Goal: Task Accomplishment & Management: Use online tool/utility

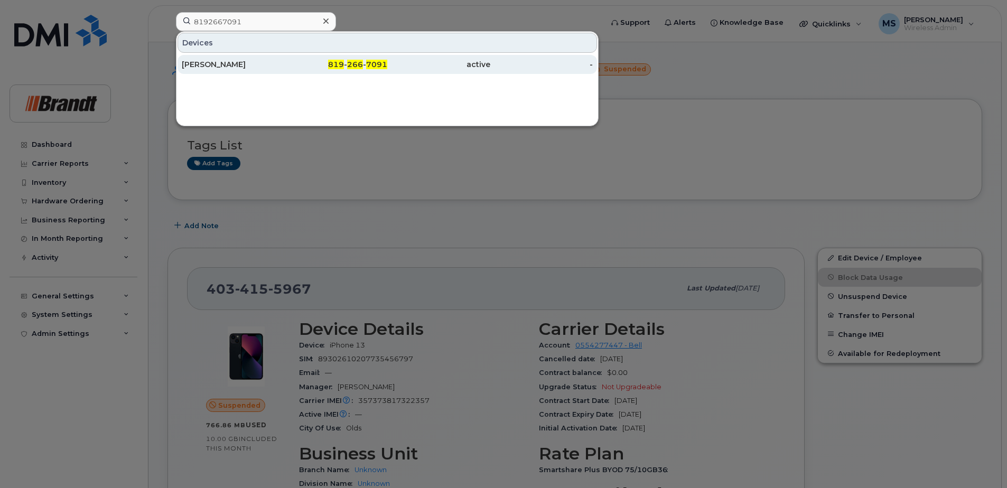
type input "8192667091"
click at [262, 65] on div "[PERSON_NAME]" at bounding box center [233, 64] width 103 height 11
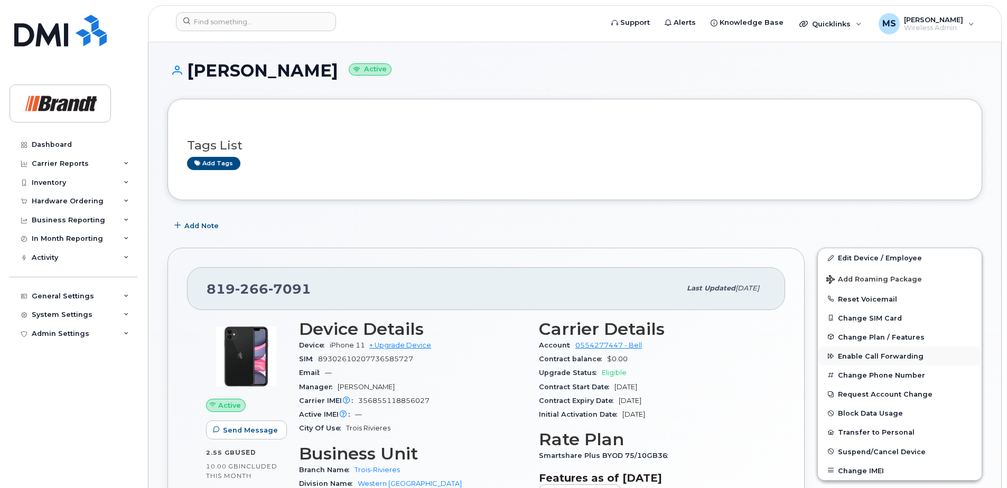
click at [859, 353] on span "Enable Call Forwarding" at bounding box center [881, 356] width 86 height 8
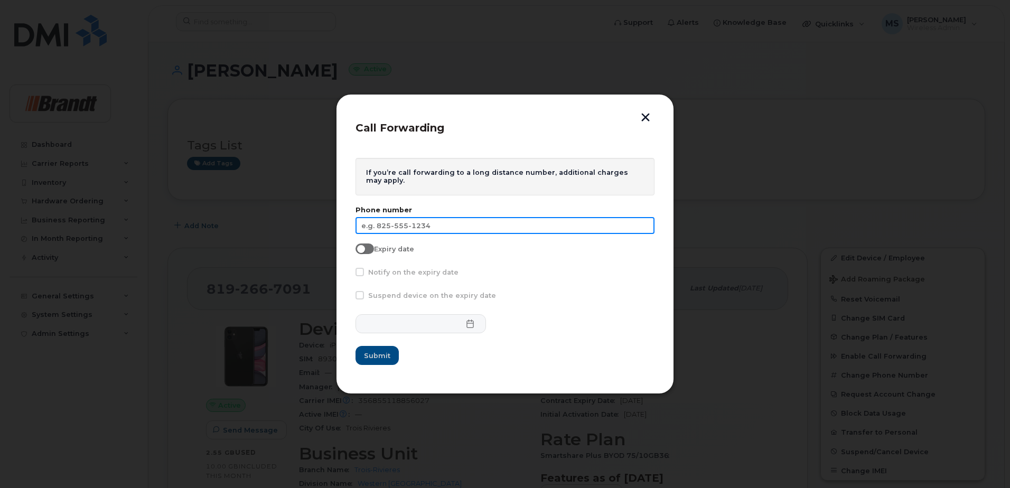
click at [400, 226] on input "text" at bounding box center [504, 225] width 299 height 17
type input "[PHONE_NUMBER]"
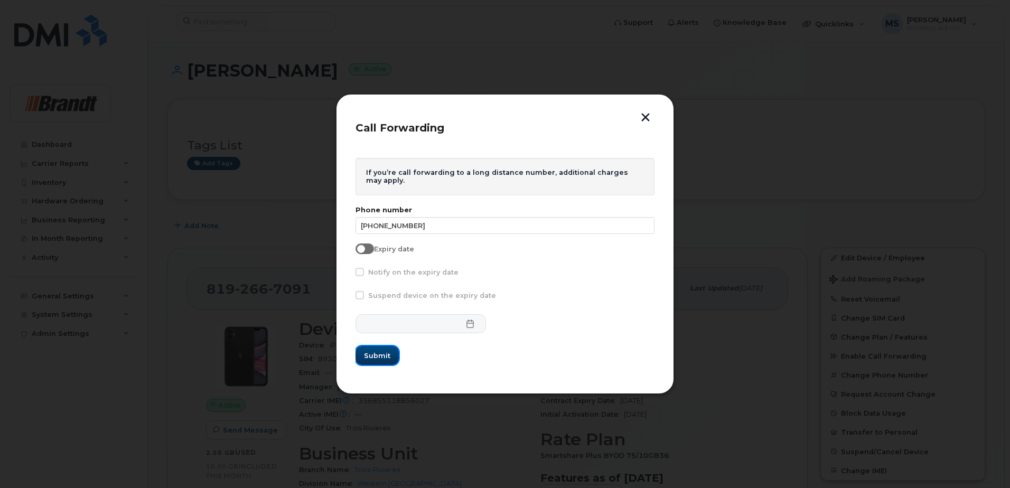
click at [372, 362] on button "Submit" at bounding box center [376, 355] width 43 height 19
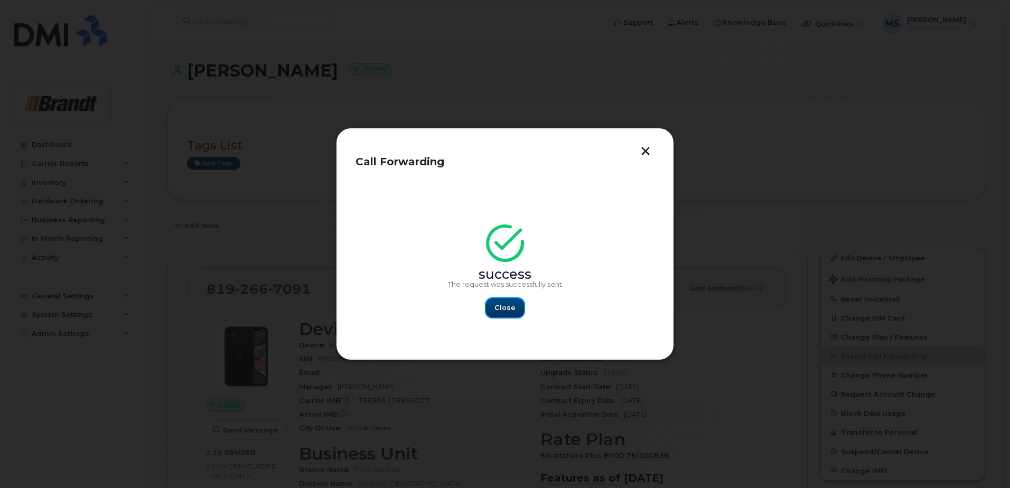
click at [512, 309] on span "Close" at bounding box center [504, 308] width 21 height 10
